Goal: Complete application form: Complete application form

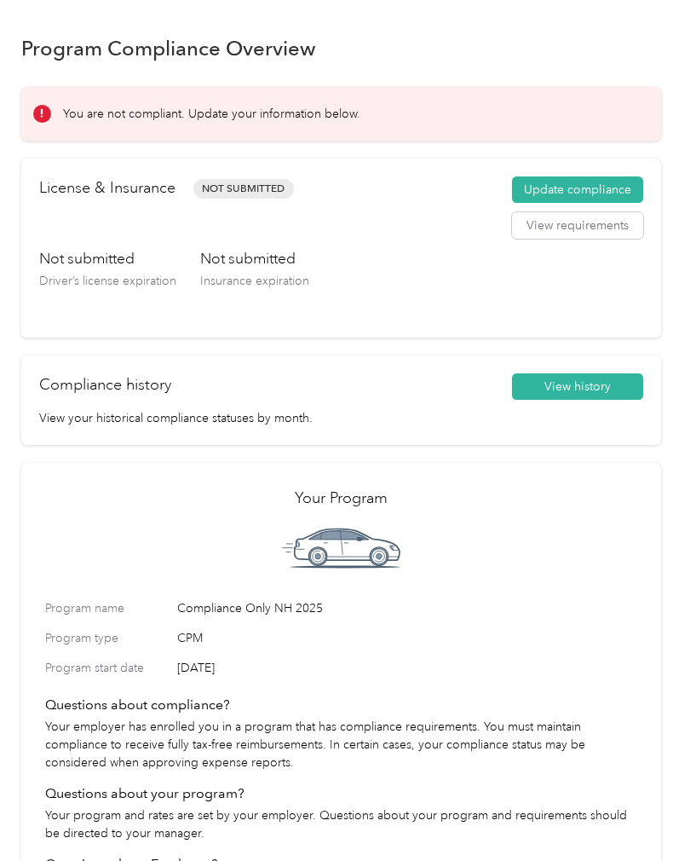
click at [605, 176] on button "Update compliance" at bounding box center [577, 189] width 131 height 27
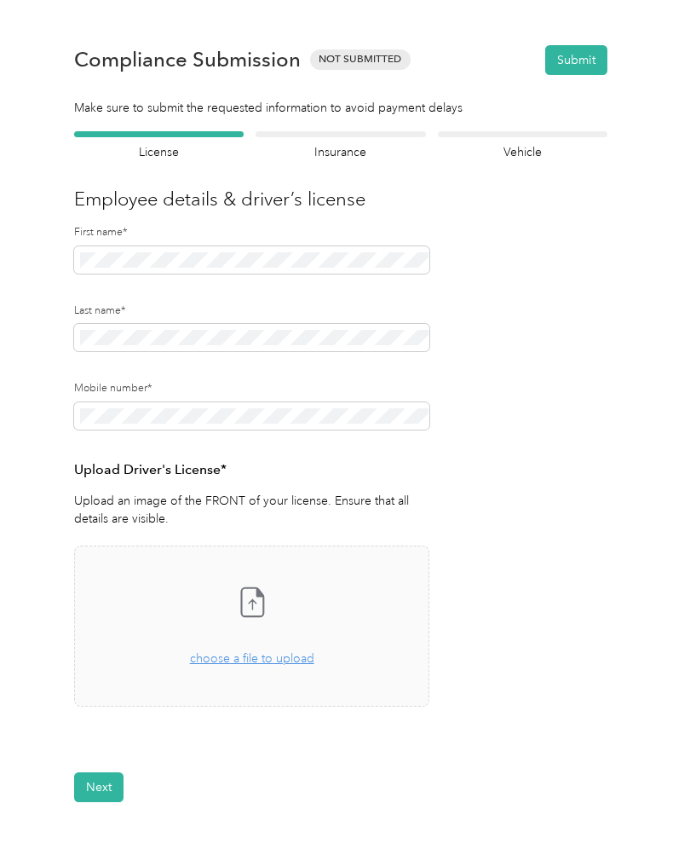
click at [540, 477] on form "Employee details & driver’s license License Insurance declaration Insurance Veh…" at bounding box center [340, 466] width 533 height 671
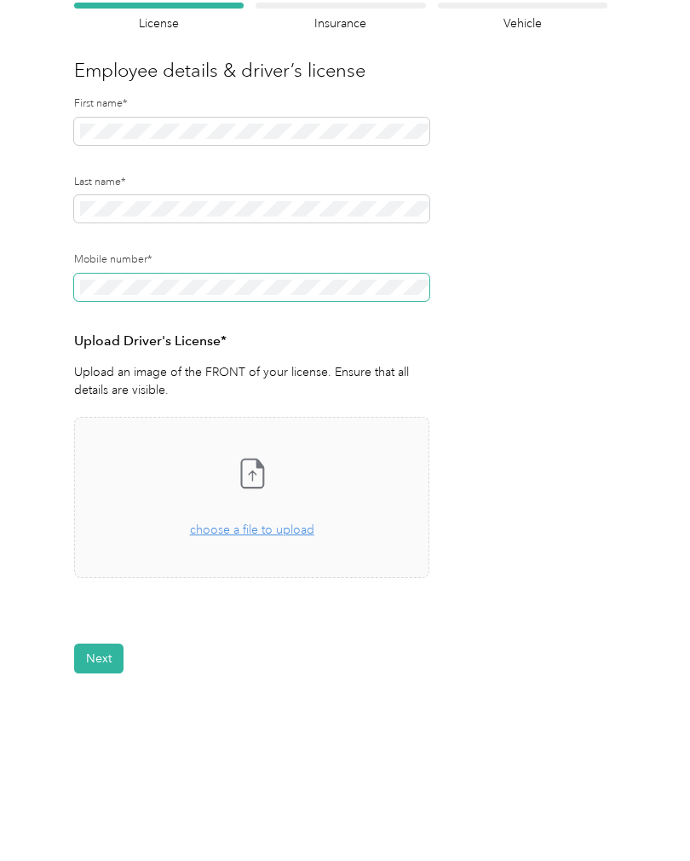
scroll to position [128, 0]
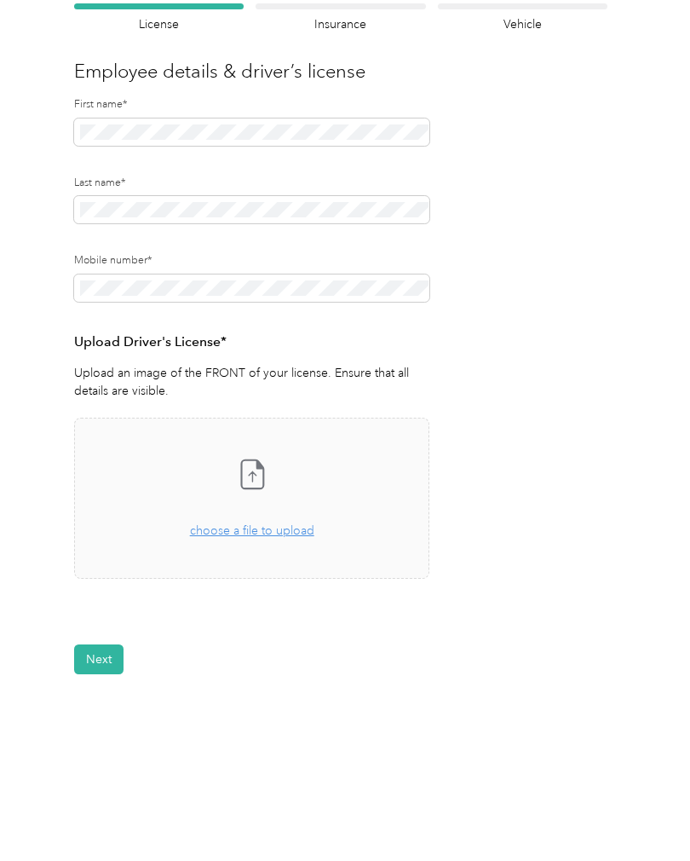
click at [227, 538] on div "Take a photo or choose a photo from your library Drag and drop your file here, …" at bounding box center [252, 498] width 326 height 132
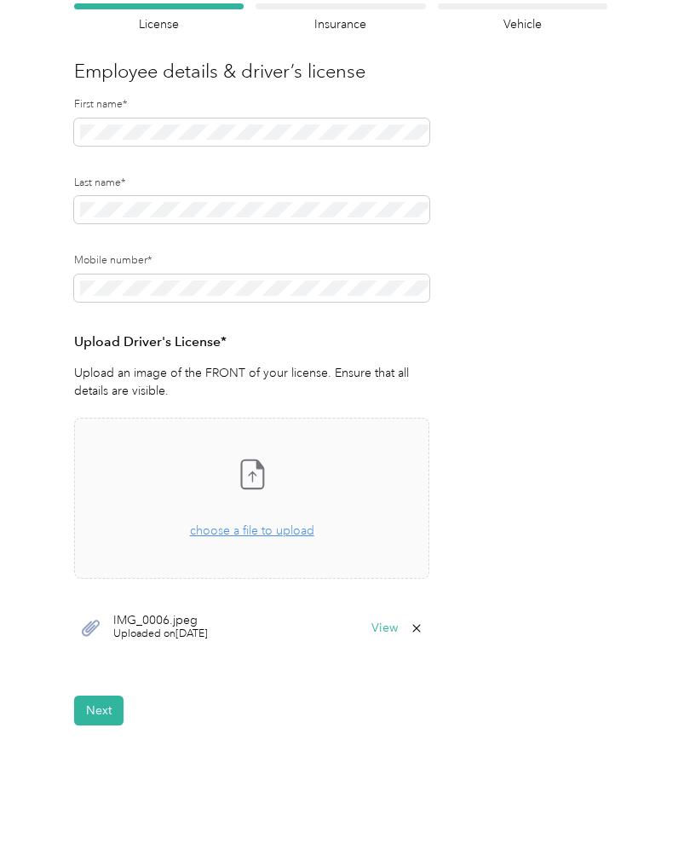
click at [101, 702] on button "Next" at bounding box center [98, 710] width 49 height 30
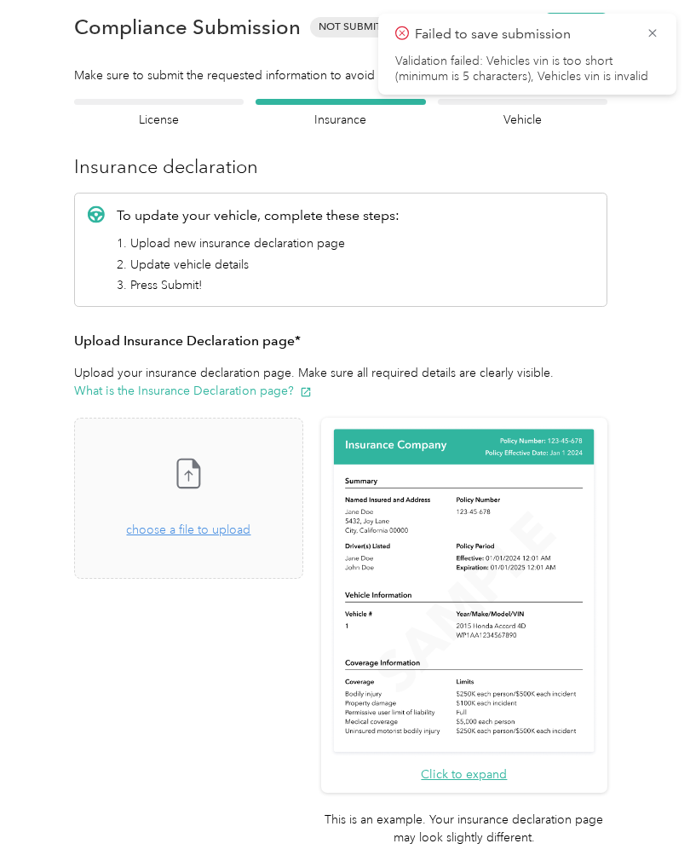
scroll to position [20, 0]
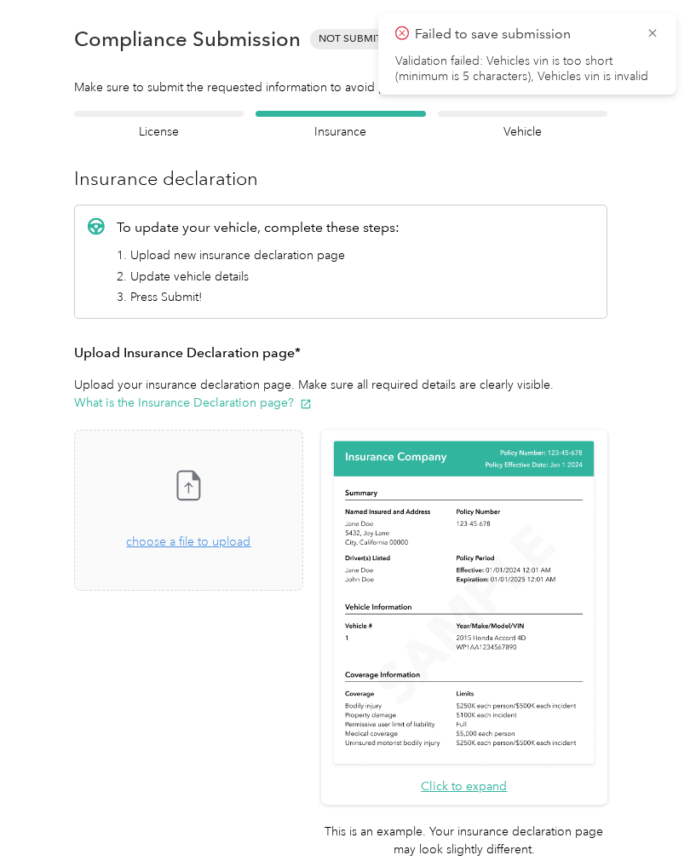
click at [238, 544] on span "choose a file to upload" at bounding box center [188, 541] width 124 height 14
click at [251, 528] on div "Drag and drop your file here, or choose a file to upload" at bounding box center [188, 532] width 124 height 37
click at [245, 536] on span "choose a file to upload" at bounding box center [188, 541] width 124 height 14
click at [186, 539] on span "choose a file to upload" at bounding box center [188, 541] width 124 height 14
click at [220, 527] on div "Drag and drop your file here, or choose a file to upload" at bounding box center [188, 532] width 124 height 37
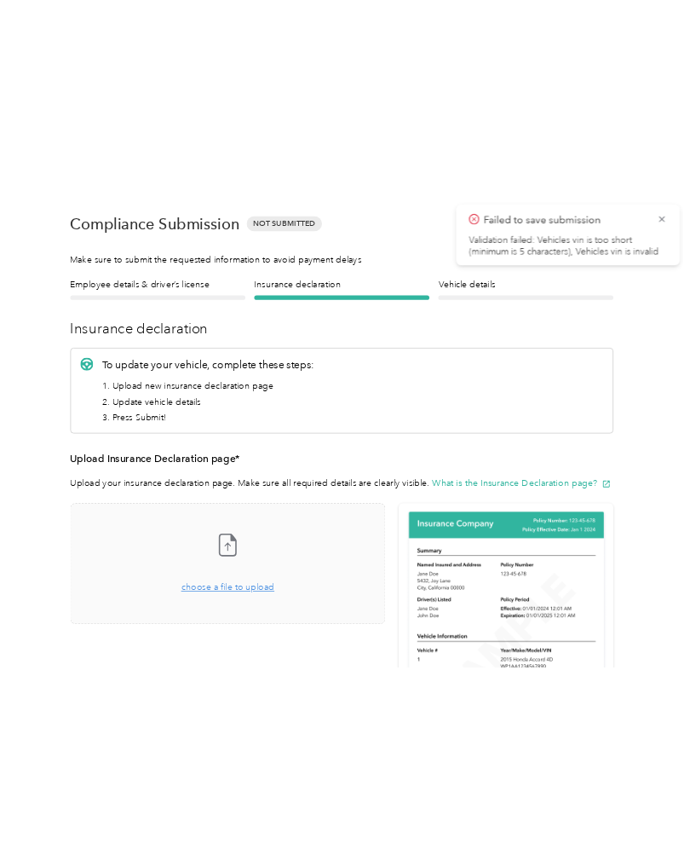
scroll to position [0, 0]
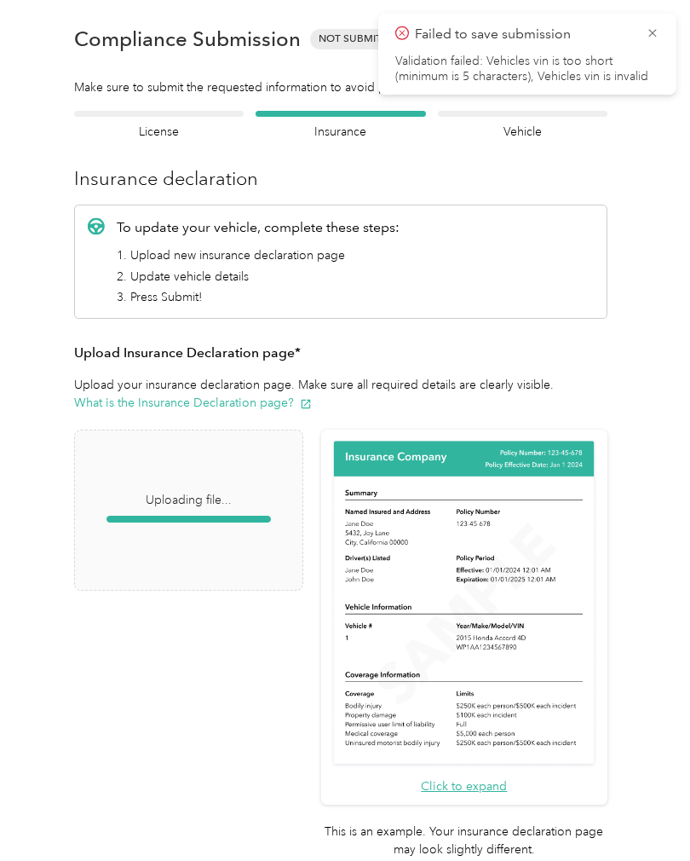
click at [401, 19] on div "Failed to save submission Validation failed: Vehicles vin is too short (minimum…" at bounding box center [527, 54] width 298 height 81
click at [629, 30] on p "Failed to save submission" at bounding box center [524, 34] width 218 height 21
click at [653, 16] on div "Failed to save submission Validation failed: Vehicles vin is too short (minimum…" at bounding box center [527, 54] width 298 height 81
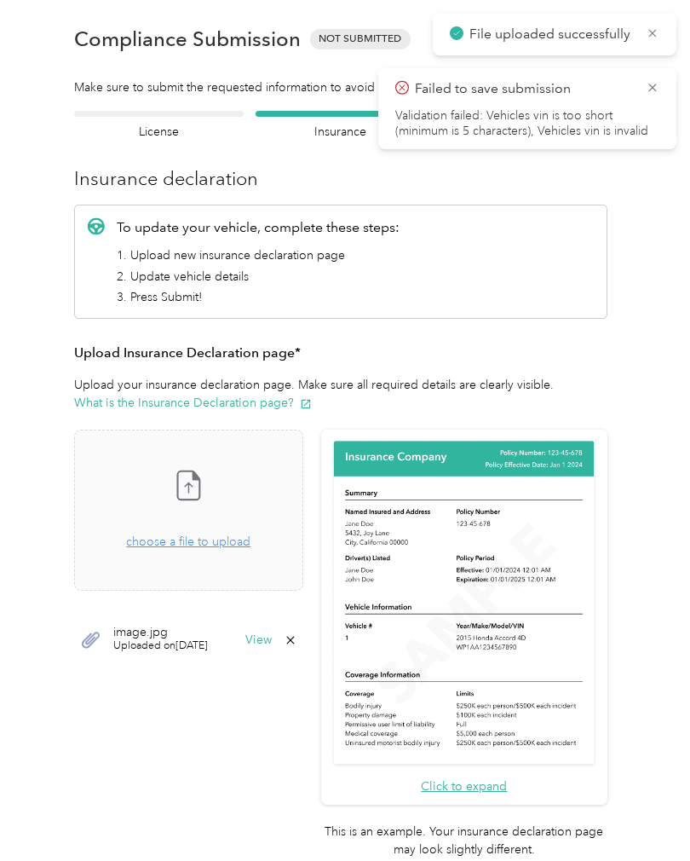
click at [632, 78] on div "Failed to save submission Validation failed: Vehicles vin is too short (minimum…" at bounding box center [527, 108] width 298 height 81
click at [653, 80] on icon at bounding box center [653, 87] width 14 height 15
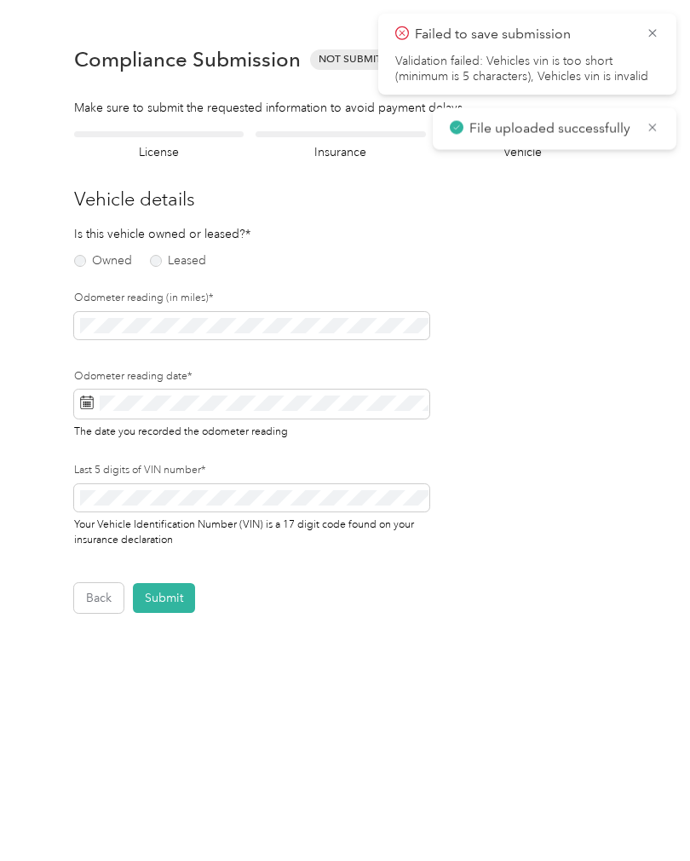
click at [89, 259] on label "Owned" at bounding box center [103, 261] width 58 height 12
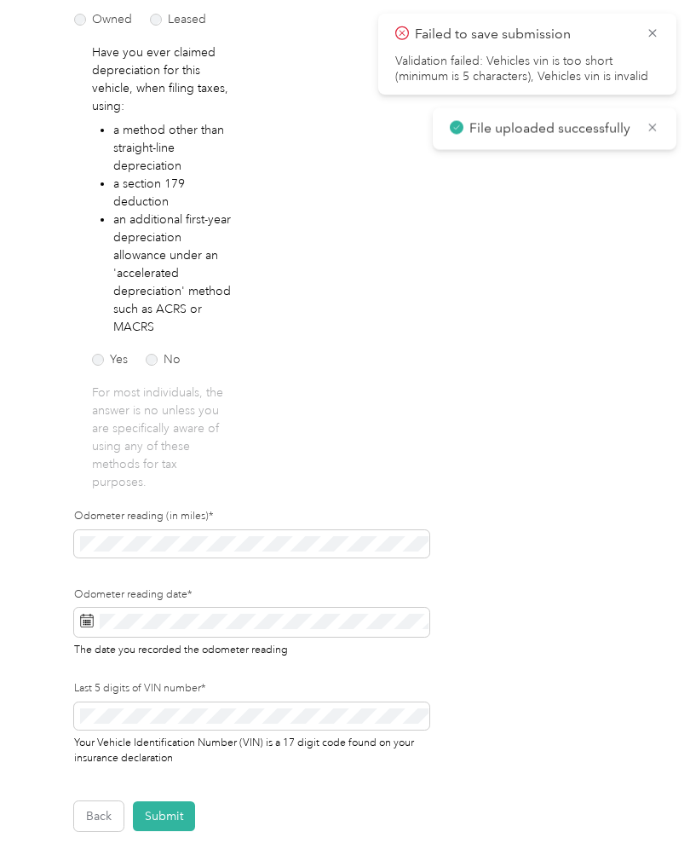
scroll to position [241, 0]
click at [163, 357] on label "No" at bounding box center [163, 360] width 35 height 12
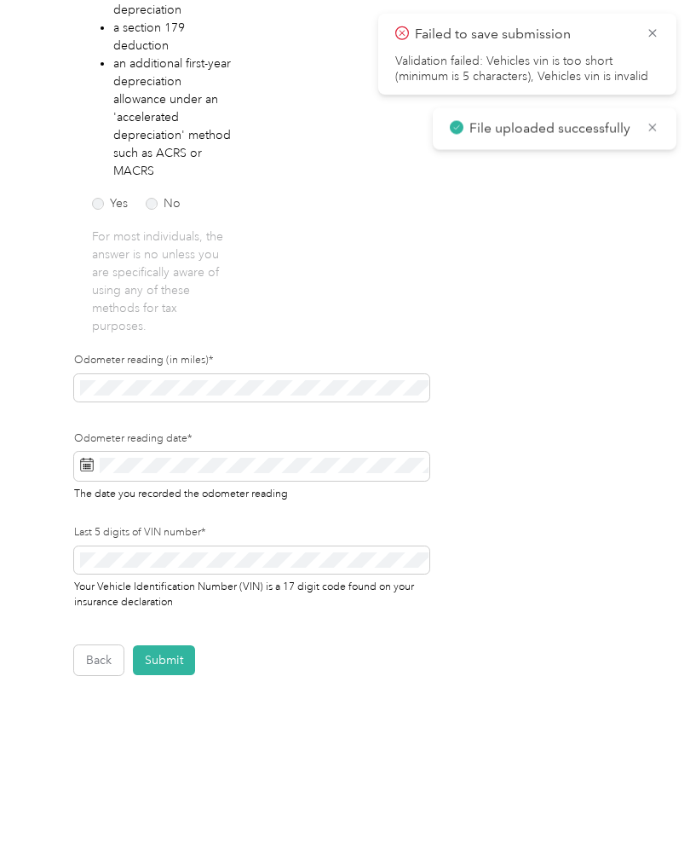
scroll to position [397, 0]
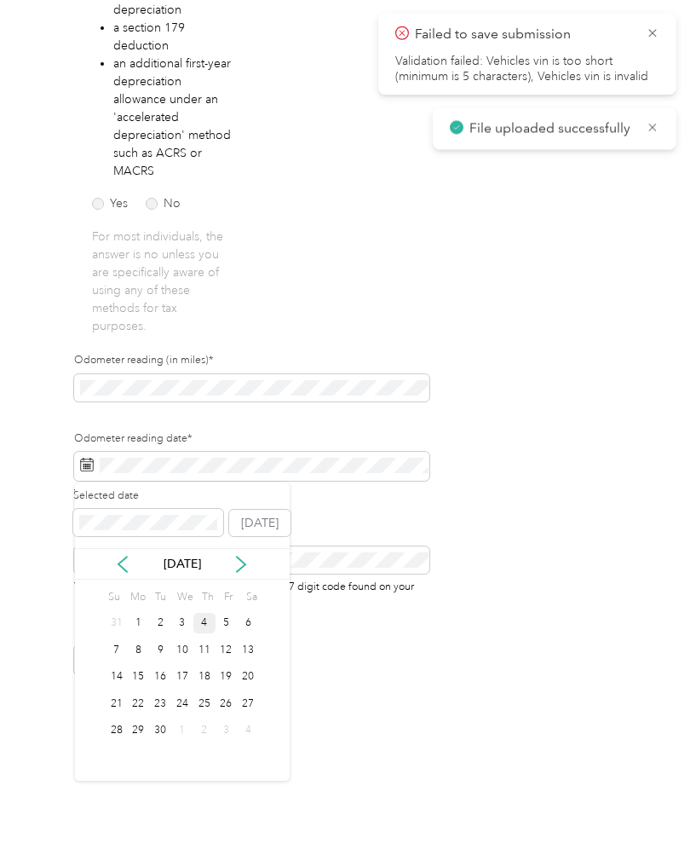
click at [204, 617] on div "4" at bounding box center [204, 623] width 22 height 21
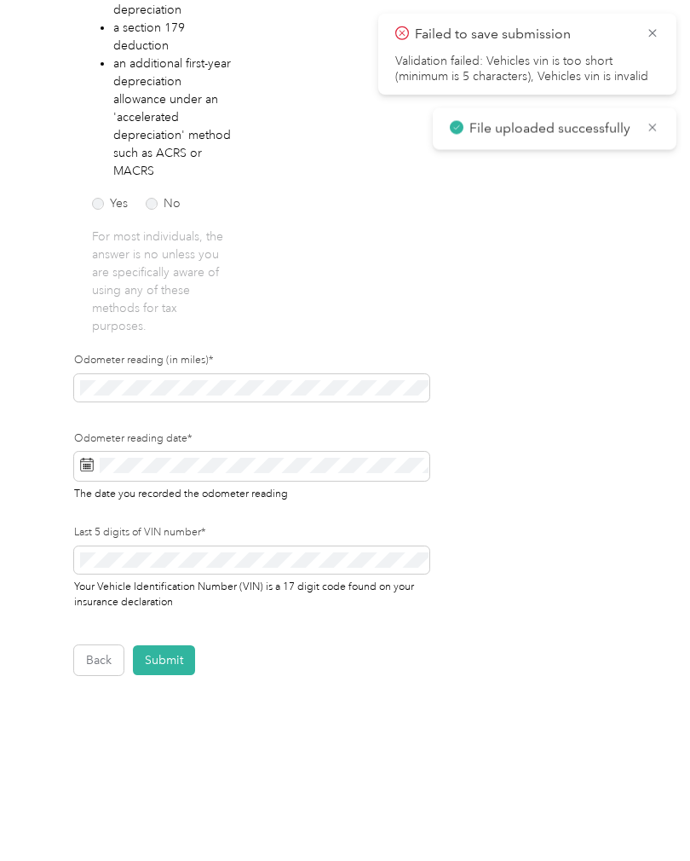
click at [167, 657] on button "Submit" at bounding box center [164, 660] width 62 height 30
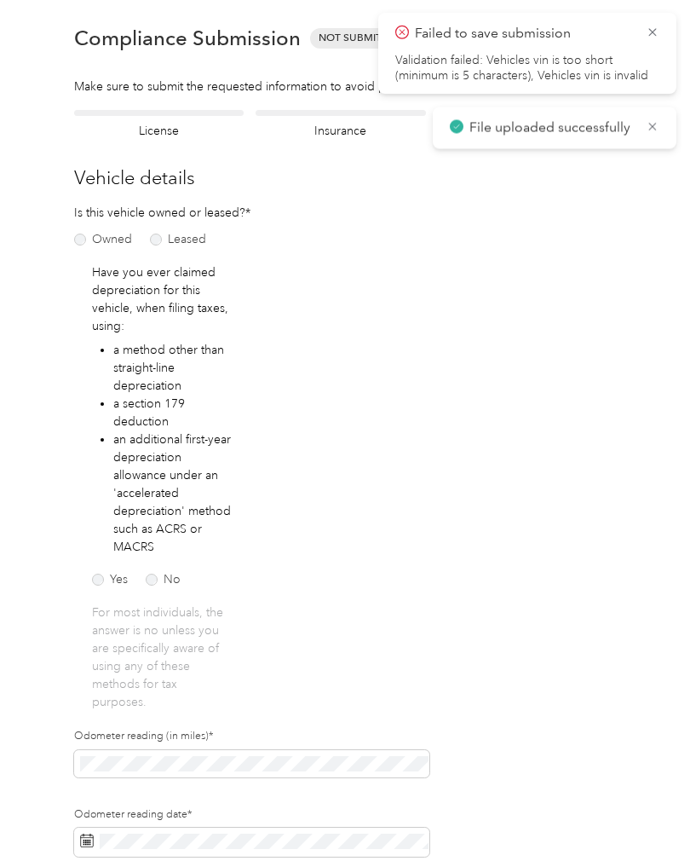
scroll to position [1, 0]
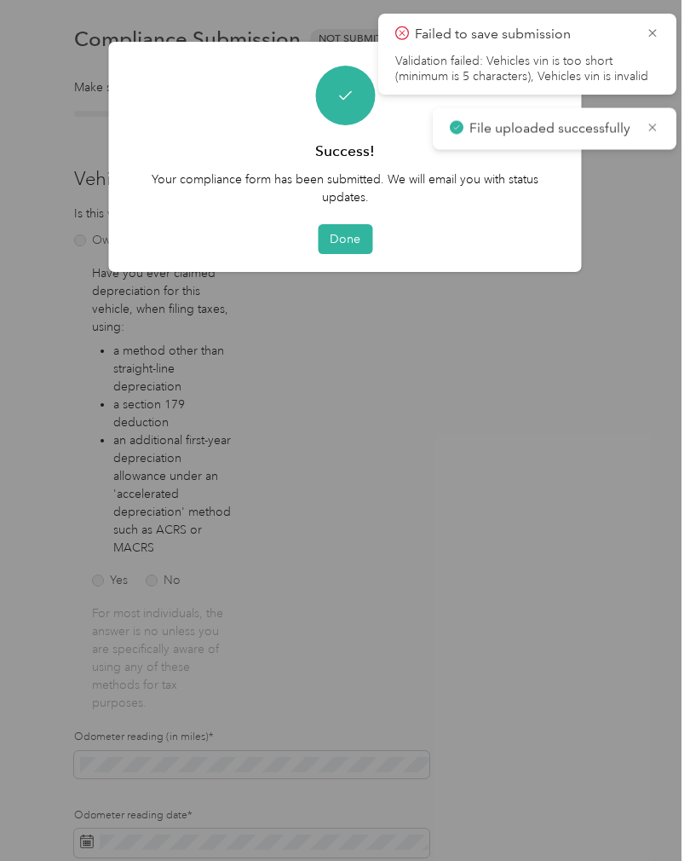
click at [346, 233] on button "Done" at bounding box center [345, 239] width 55 height 30
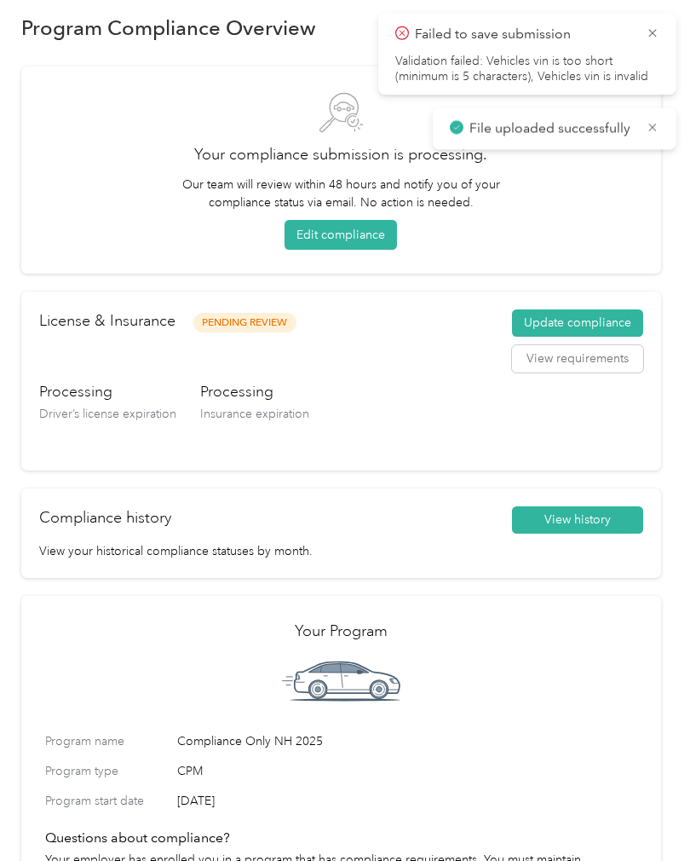
click at [647, 27] on icon at bounding box center [653, 33] width 14 height 15
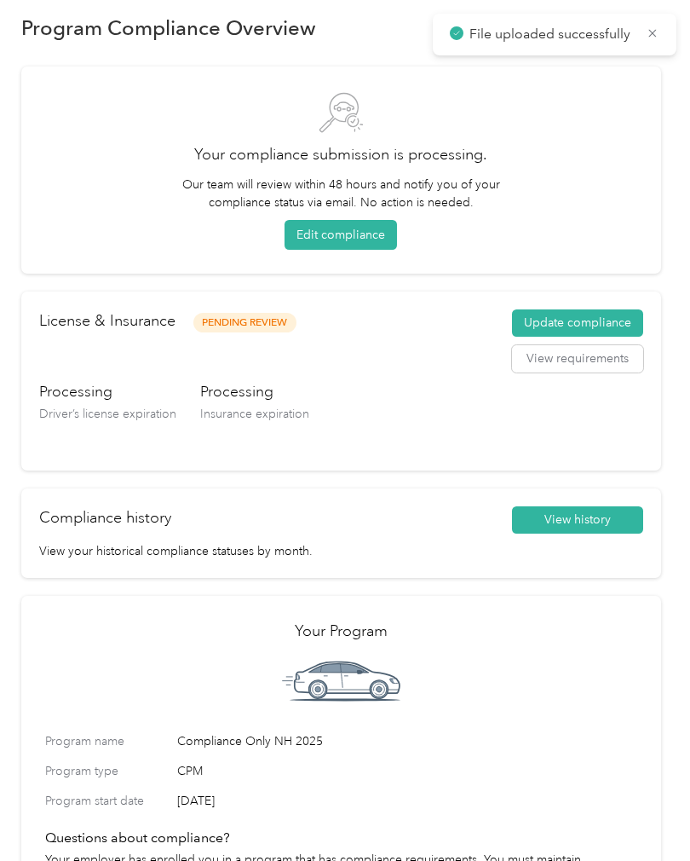
click at [659, 29] on icon at bounding box center [653, 33] width 14 height 15
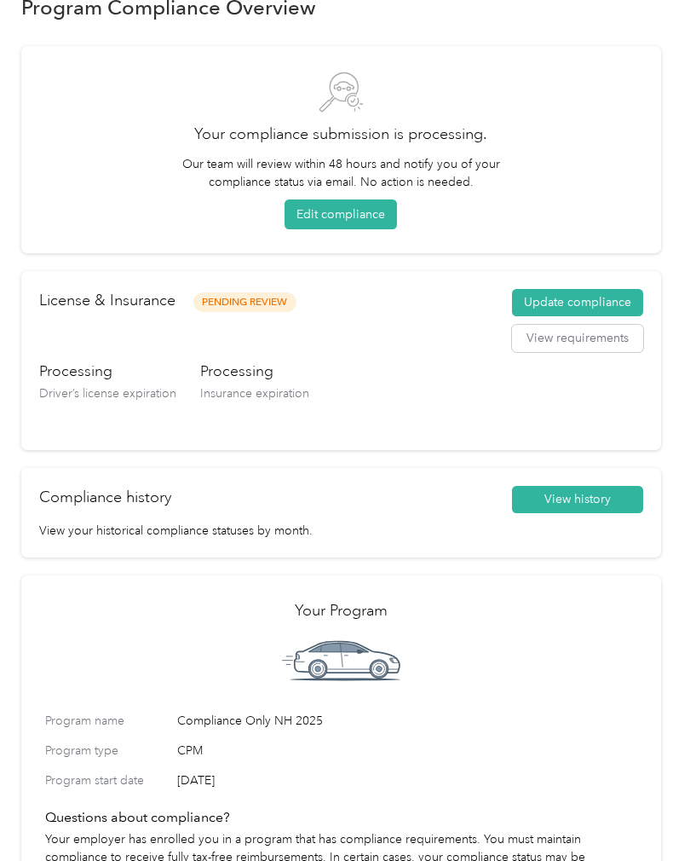
scroll to position [41, 0]
